Goal: Navigation & Orientation: Find specific page/section

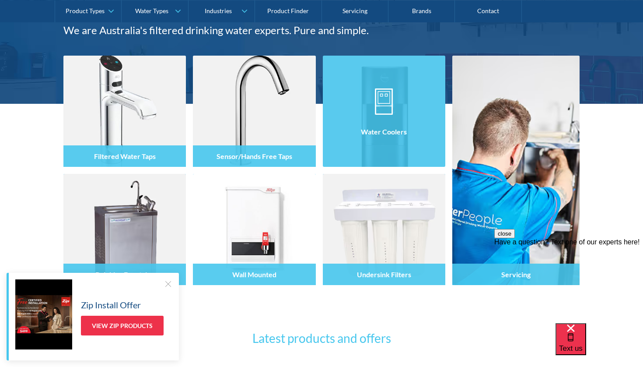
scroll to position [128, 0]
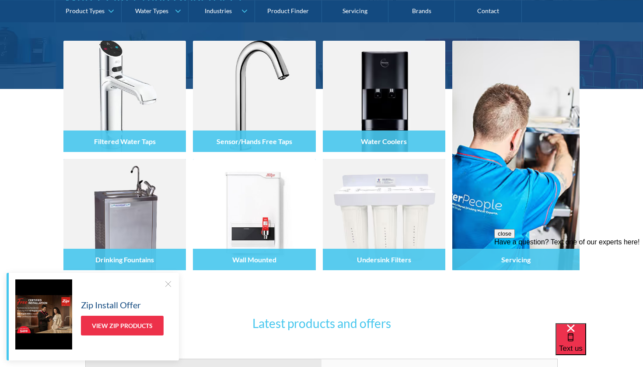
click at [168, 282] on div at bounding box center [168, 283] width 9 height 9
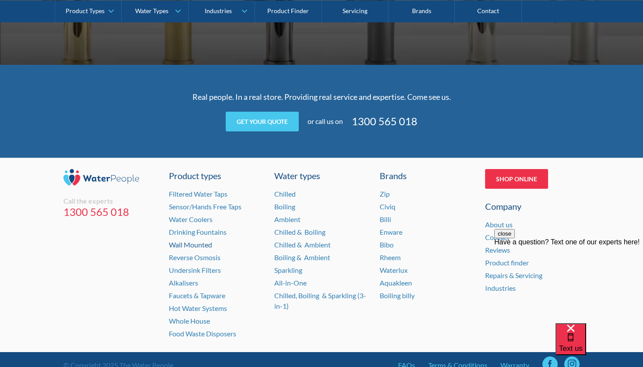
scroll to position [1754, 0]
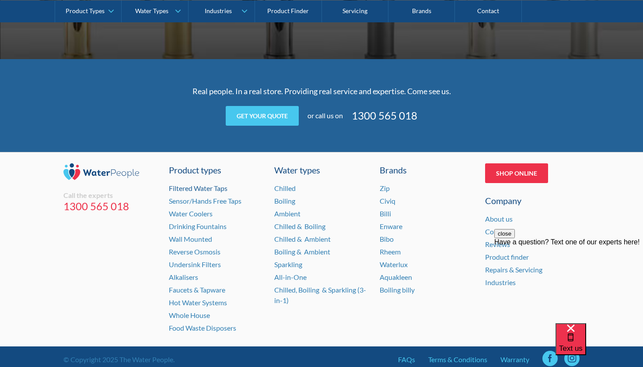
click at [218, 186] on link "Filtered Water Taps" at bounding box center [198, 188] width 59 height 8
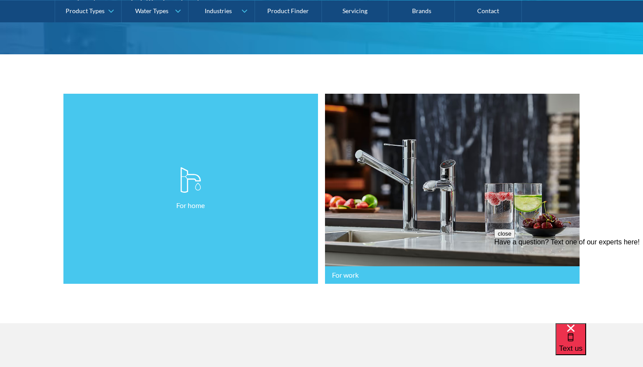
click at [241, 222] on link "For home" at bounding box center [190, 189] width 255 height 190
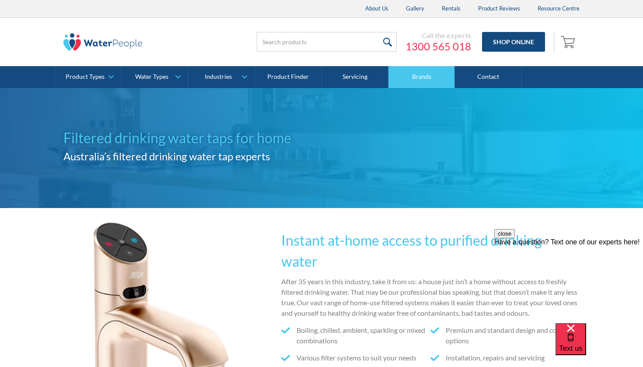
click at [422, 77] on link "Brands" at bounding box center [422, 77] width 67 height 22
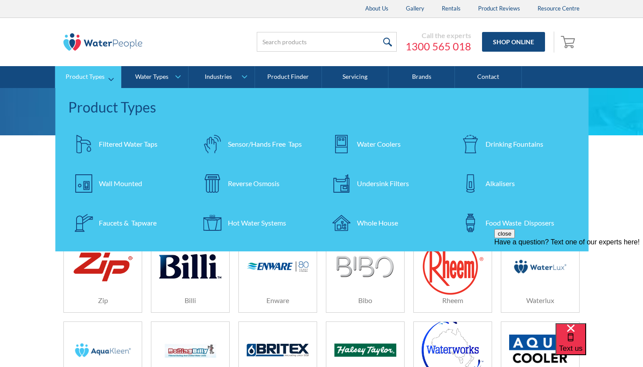
click at [372, 182] on div "Undersink Filters" at bounding box center [383, 183] width 52 height 11
